Goal: Transaction & Acquisition: Purchase product/service

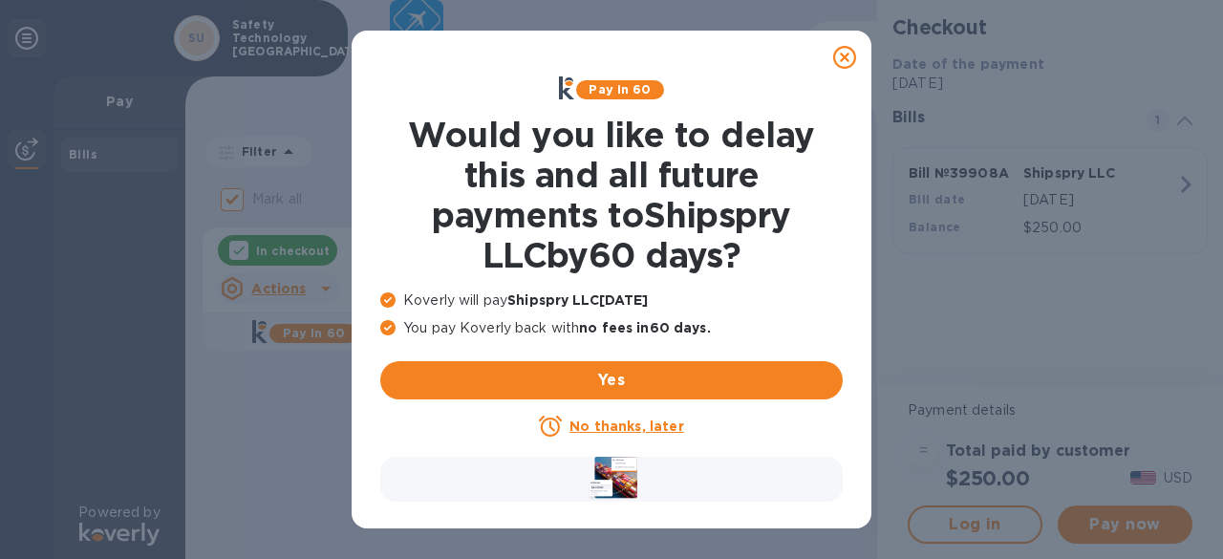
click at [648, 423] on u "No thanks, later" at bounding box center [626, 426] width 114 height 15
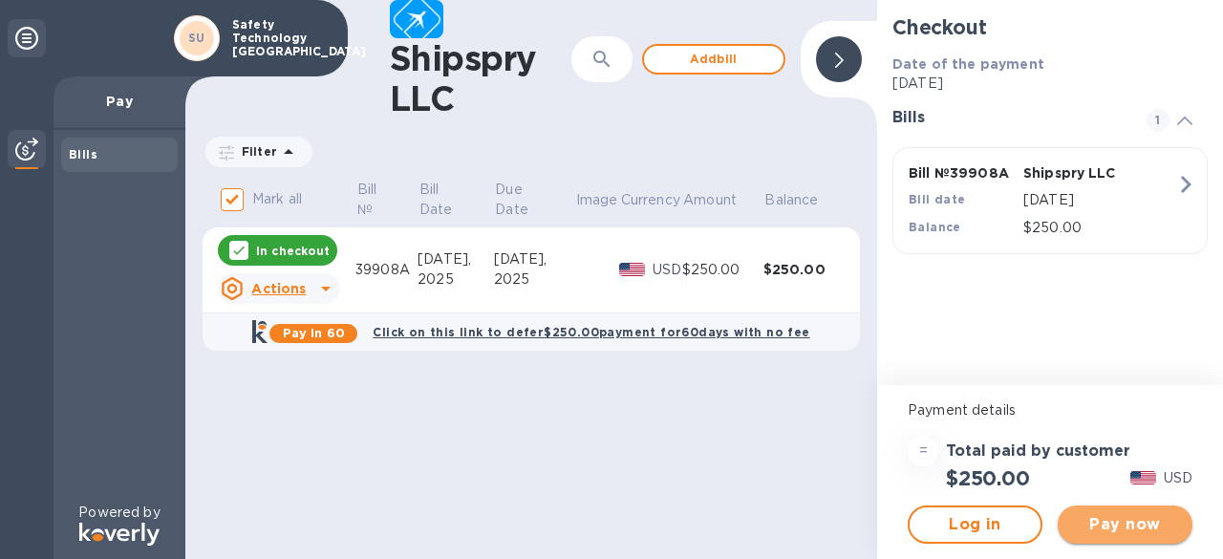
click at [1120, 525] on span "Pay now" at bounding box center [1125, 524] width 104 height 23
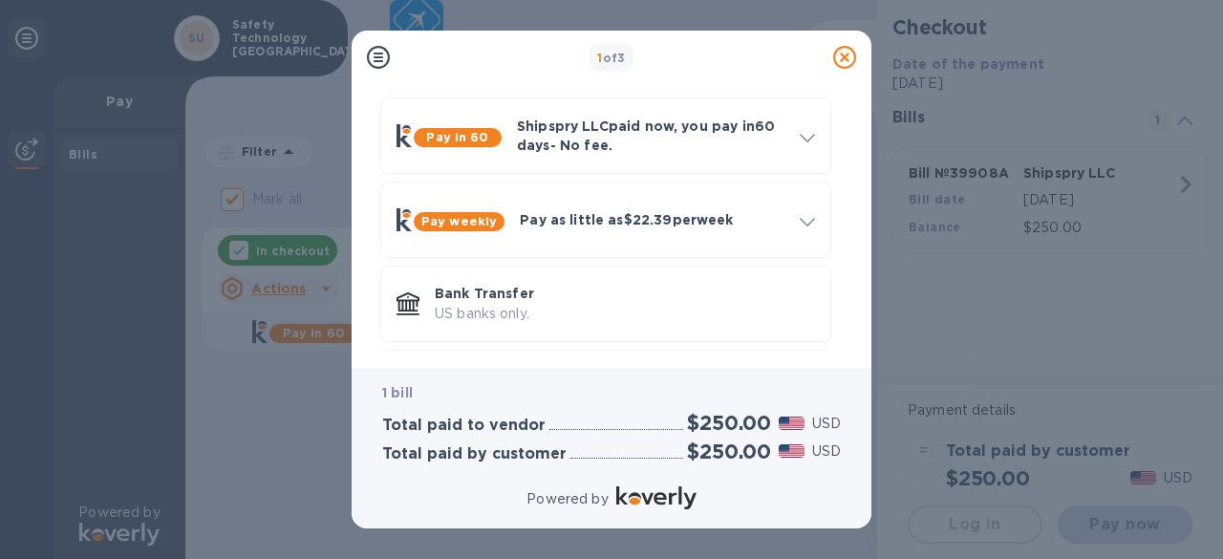
scroll to position [85, 0]
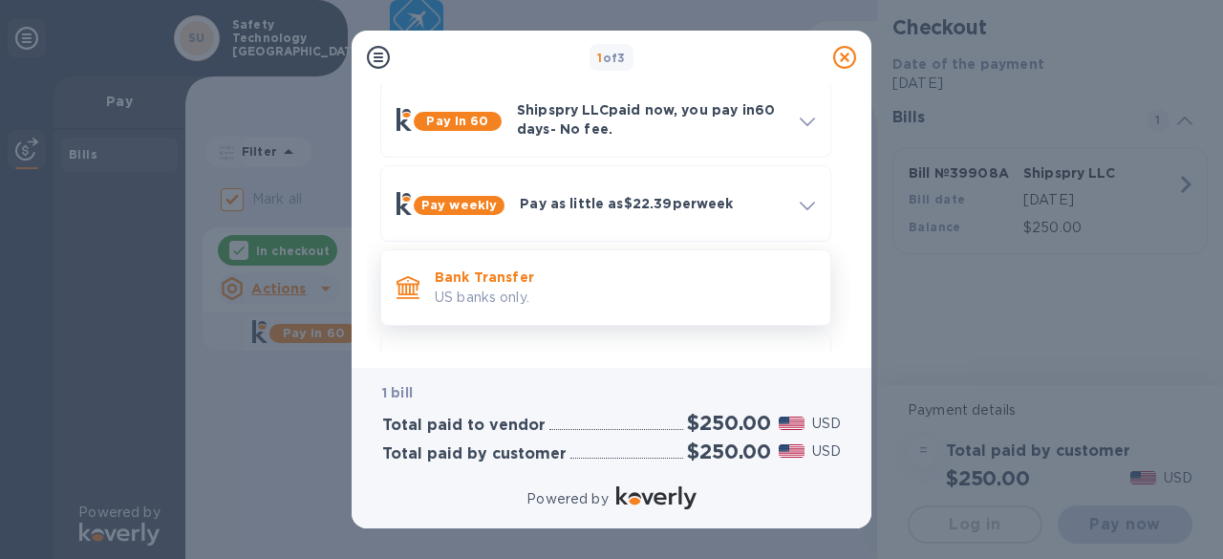
click at [747, 282] on p "Bank Transfer" at bounding box center [625, 277] width 380 height 19
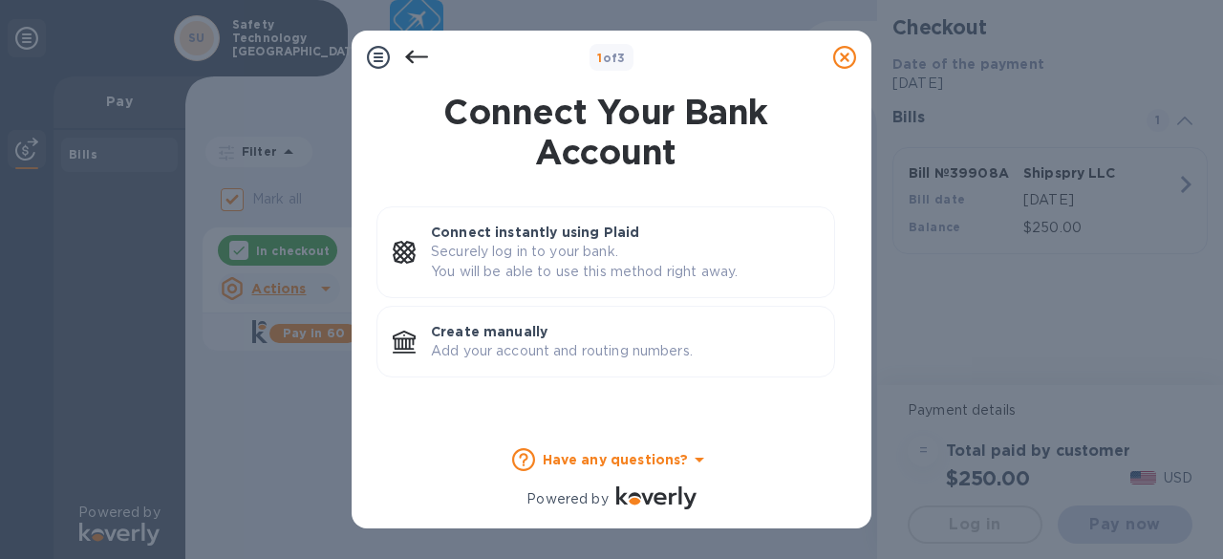
scroll to position [0, 0]
click at [705, 347] on p "Add your account and routing numbers." at bounding box center [625, 351] width 388 height 20
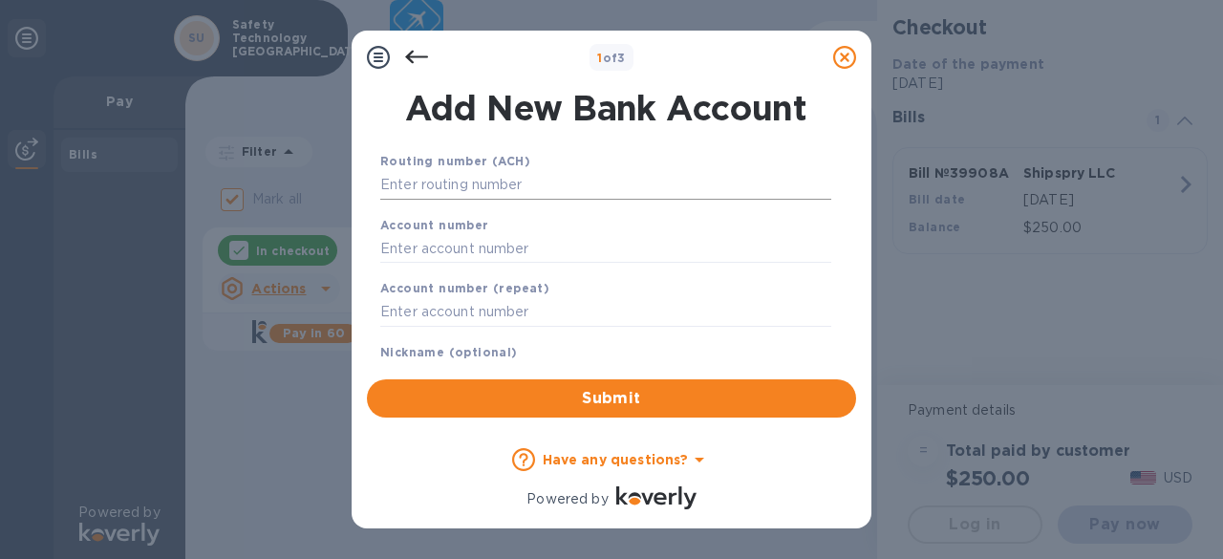
click at [548, 183] on input "text" at bounding box center [605, 185] width 451 height 29
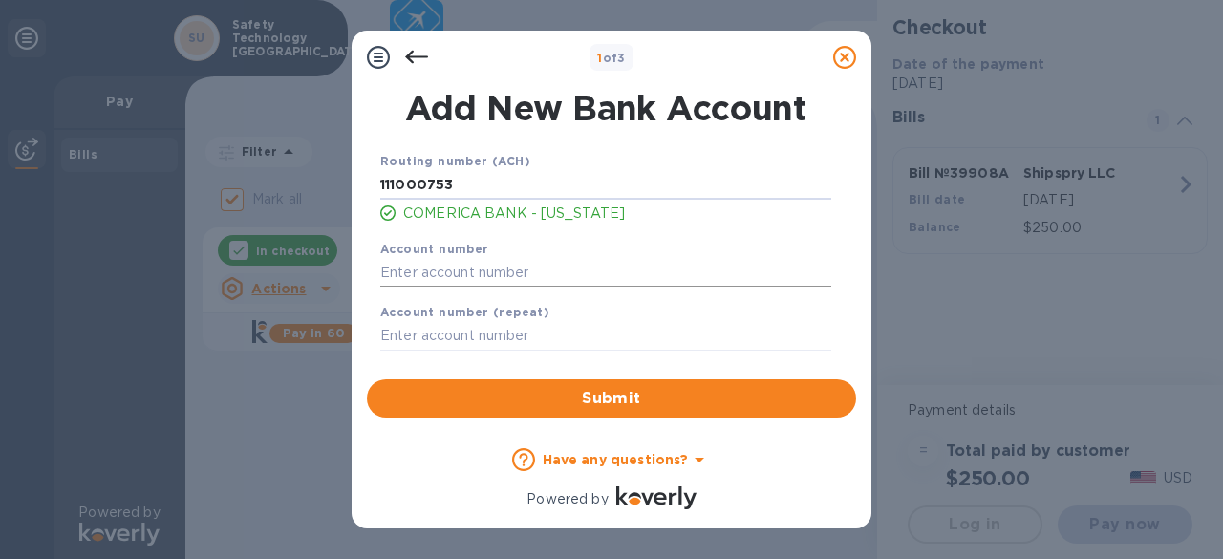
type input "111000753"
click at [403, 274] on input "text" at bounding box center [605, 272] width 451 height 29
type input "1883196212"
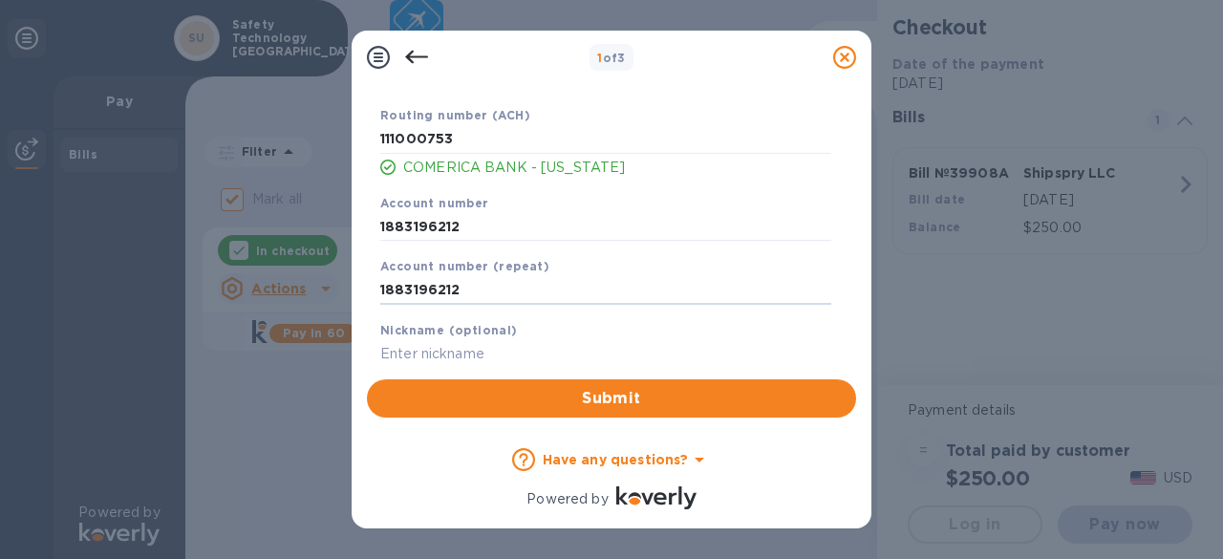
scroll to position [70, 0]
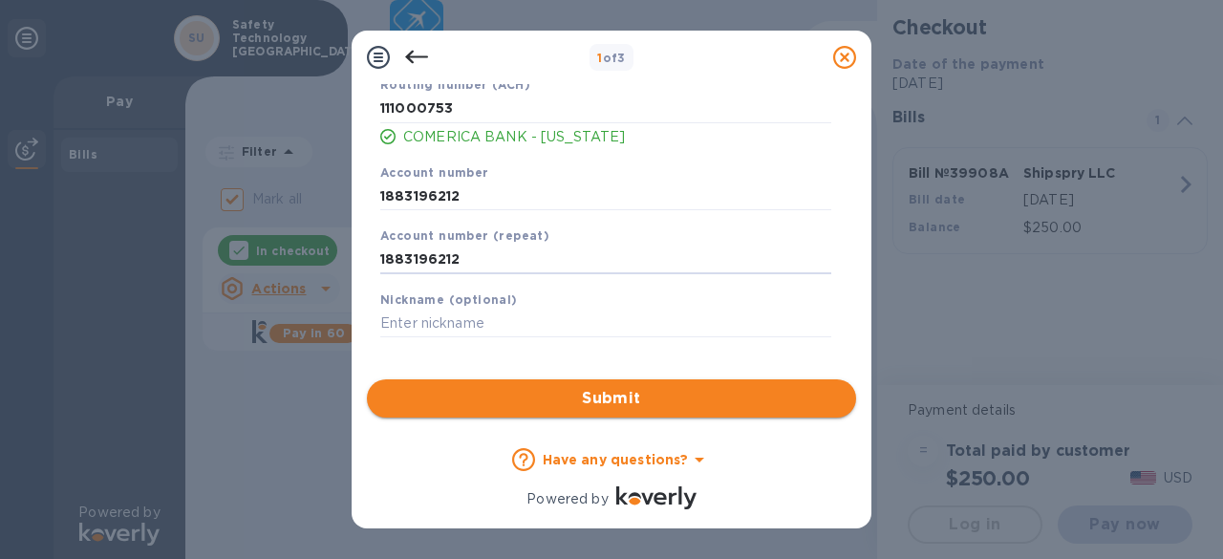
type input "1883196212"
click at [629, 392] on span "Submit" at bounding box center [611, 398] width 459 height 23
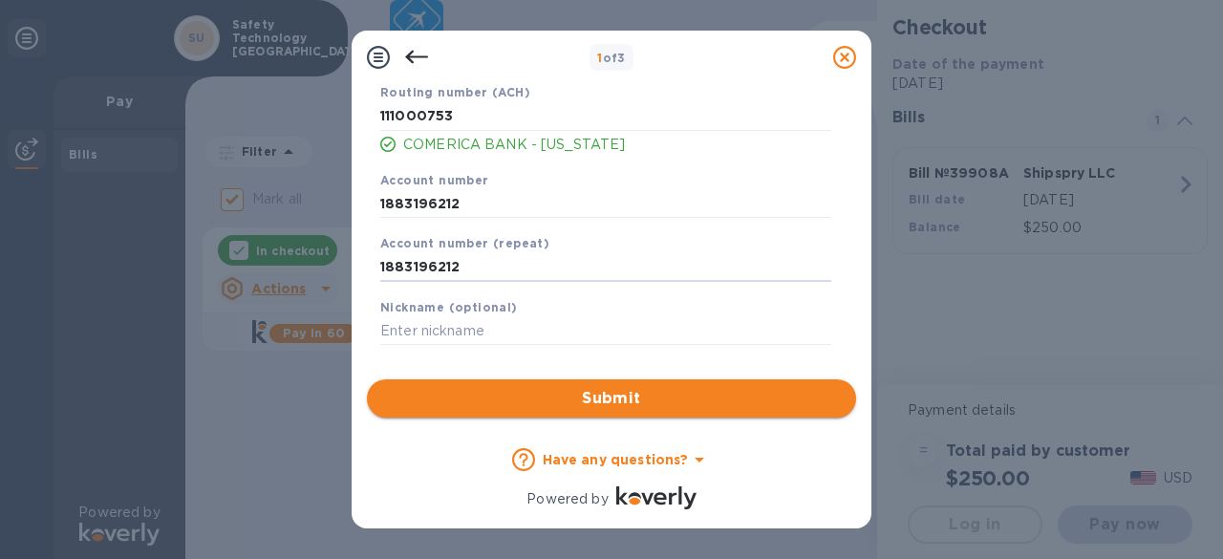
scroll to position [0, 0]
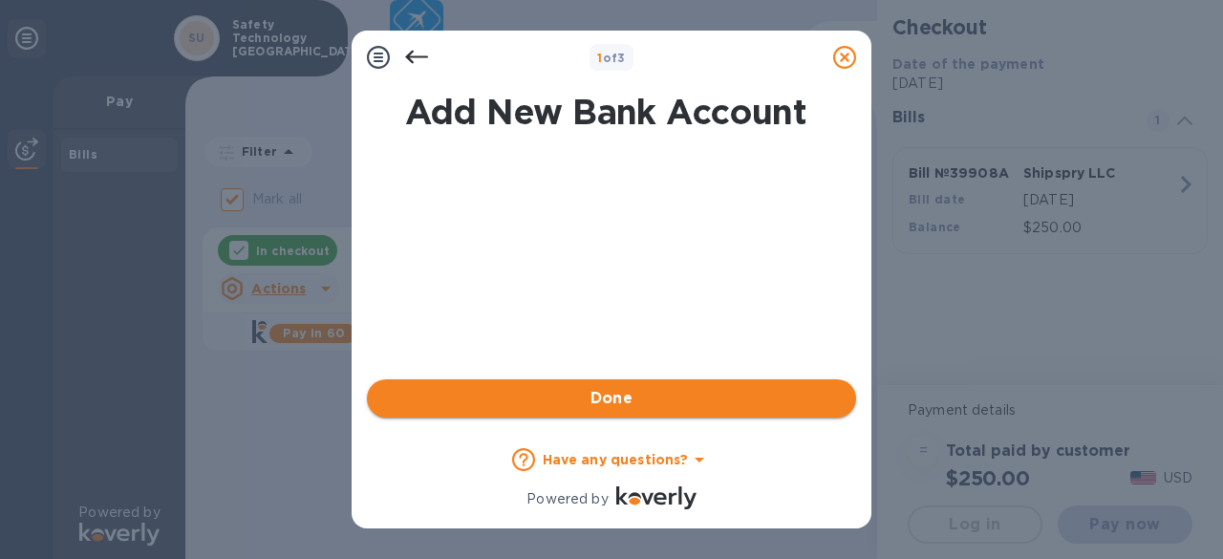
click at [629, 392] on span "Done" at bounding box center [612, 398] width 43 height 23
